Goal: Task Accomplishment & Management: Complete application form

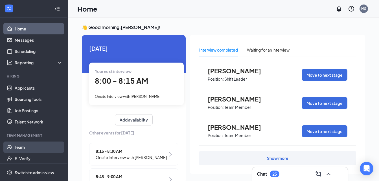
click at [20, 150] on link "Team" at bounding box center [39, 147] width 48 height 11
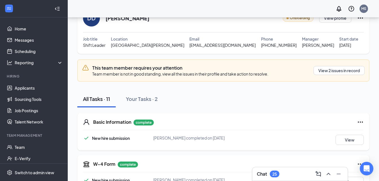
scroll to position [28, 0]
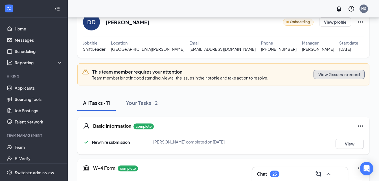
click at [335, 74] on button "View 2 issues in record" at bounding box center [339, 74] width 51 height 9
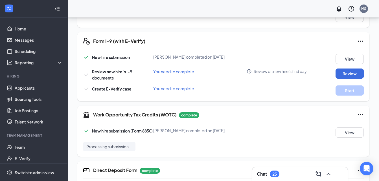
scroll to position [198, 0]
click at [351, 73] on button "Review" at bounding box center [350, 73] width 28 height 10
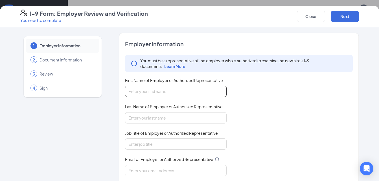
click at [161, 94] on input "First Name of Employer or Authorized Representative" at bounding box center [176, 91] width 102 height 11
type input "[PERSON_NAME]"
type input "[EMAIL_ADDRESS][DOMAIN_NAME]"
type input "8436679996"
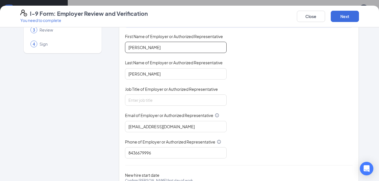
scroll to position [56, 0]
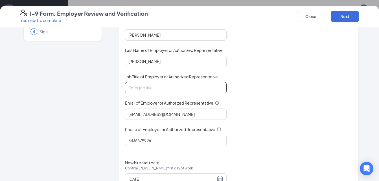
click at [139, 89] on input "Job Title of Employer or Authorized Representative" at bounding box center [176, 87] width 102 height 11
type input "Unit Director"
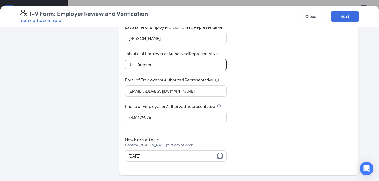
scroll to position [254, 0]
click at [337, 20] on button "Next" at bounding box center [345, 16] width 28 height 11
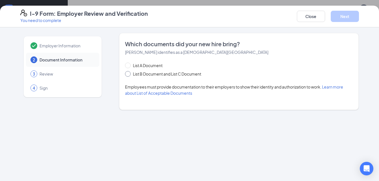
click at [127, 75] on input "List B Document and List C Document" at bounding box center [127, 73] width 4 height 4
radio input "true"
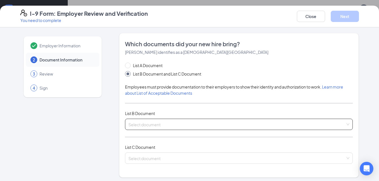
click at [144, 125] on div "Select document" at bounding box center [239, 124] width 228 height 11
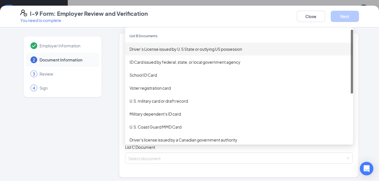
click at [147, 48] on div "Driver’s License issued by U.S State or outlying US possession" at bounding box center [239, 49] width 219 height 6
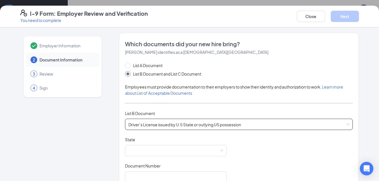
scroll to position [28, 0]
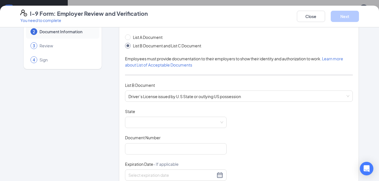
click at [149, 115] on div "State" at bounding box center [176, 113] width 102 height 8
click at [151, 120] on span at bounding box center [175, 122] width 95 height 11
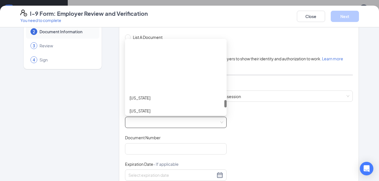
scroll to position [564, 0]
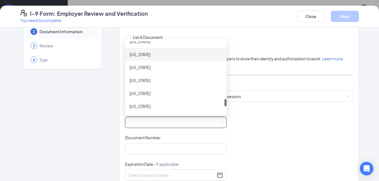
click at [141, 53] on div "South Carolina" at bounding box center [176, 54] width 93 height 6
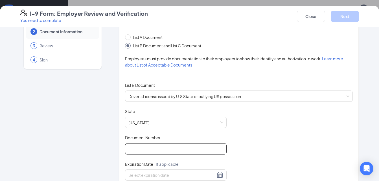
click at [154, 146] on input "Document Number" at bounding box center [176, 148] width 102 height 11
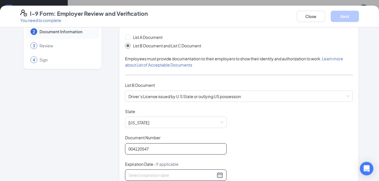
type input "004120547"
click at [218, 176] on div at bounding box center [175, 175] width 95 height 7
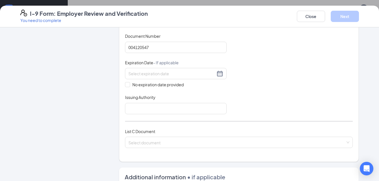
scroll to position [131, 0]
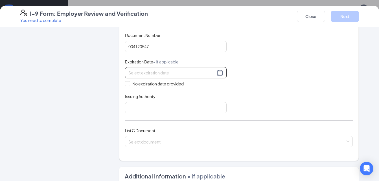
click at [218, 72] on div at bounding box center [175, 72] width 95 height 7
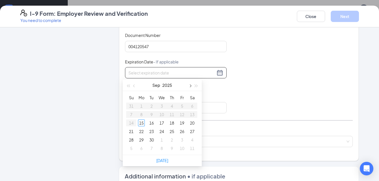
click at [190, 86] on span "button" at bounding box center [190, 86] width 3 height 3
type input "01/21/2026"
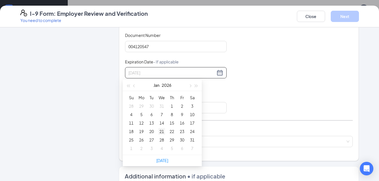
drag, startPoint x: 141, startPoint y: 124, endPoint x: 161, endPoint y: 133, distance: 22.2
click at [161, 133] on tbody "28 29 30 31 1 2 3 4 5 6 7 8 9 10 11 12 13 14 15 16 17 18 19 20 21 22 23 24 25 2…" at bounding box center [161, 127] width 71 height 51
click at [161, 131] on div "21" at bounding box center [161, 131] width 7 height 7
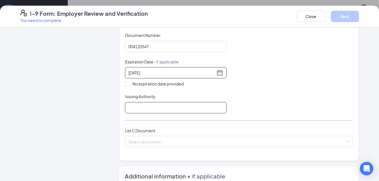
click at [188, 106] on input "Issuing Authority" at bounding box center [176, 107] width 102 height 11
type input "South Carolina"
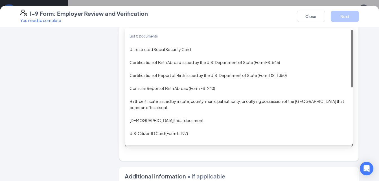
click at [157, 141] on div "Select document List C Documents Unrestricted Social Security Card Certificatio…" at bounding box center [239, 141] width 228 height 11
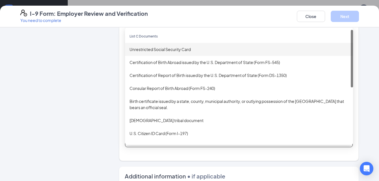
click at [140, 49] on div "Unrestricted Social Security Card" at bounding box center [239, 49] width 219 height 6
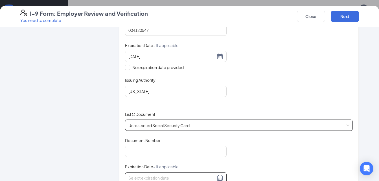
scroll to position [159, 0]
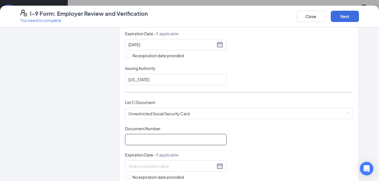
click at [155, 141] on input "Document Number" at bounding box center [176, 139] width 102 height 11
type input "5"
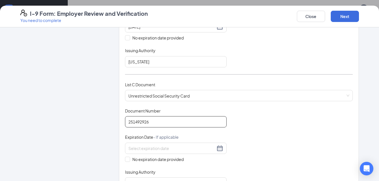
scroll to position [187, 0]
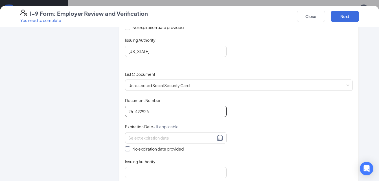
type input "251492926"
click at [126, 149] on input "No expiration date provided" at bounding box center [127, 148] width 4 height 4
checkbox input "true"
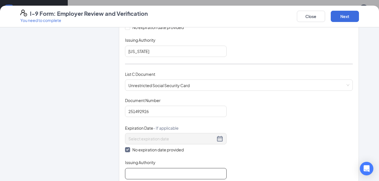
click at [145, 173] on input "Issuing Authority" at bounding box center [176, 173] width 102 height 11
type input "ssa"
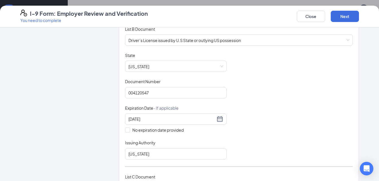
scroll to position [74, 0]
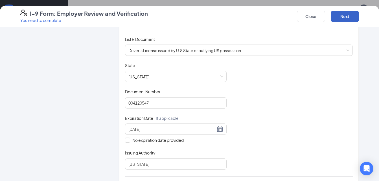
click at [350, 16] on button "Next" at bounding box center [345, 16] width 28 height 11
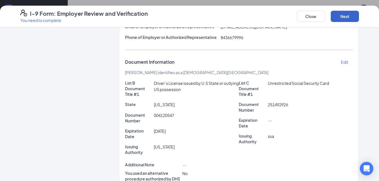
scroll to position [170, 0]
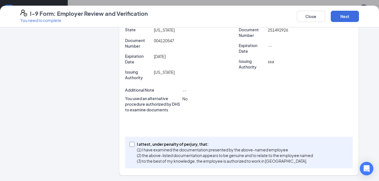
click at [130, 145] on input "I attest, under penalty of perjury, that: (1) I have examined the documentation…" at bounding box center [132, 144] width 4 height 4
checkbox input "true"
click at [345, 18] on button "Next" at bounding box center [345, 16] width 28 height 11
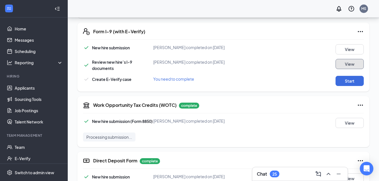
scroll to position [203, 0]
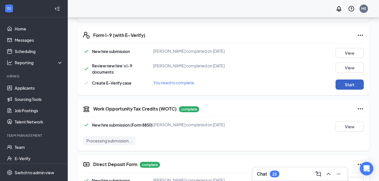
click at [355, 83] on button "Start" at bounding box center [350, 85] width 28 height 10
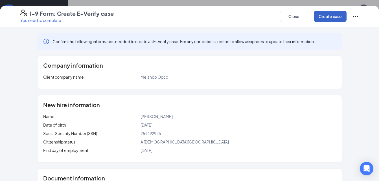
click at [325, 18] on button "Create case" at bounding box center [330, 16] width 33 height 11
